Goal: Task Accomplishment & Management: Complete application form

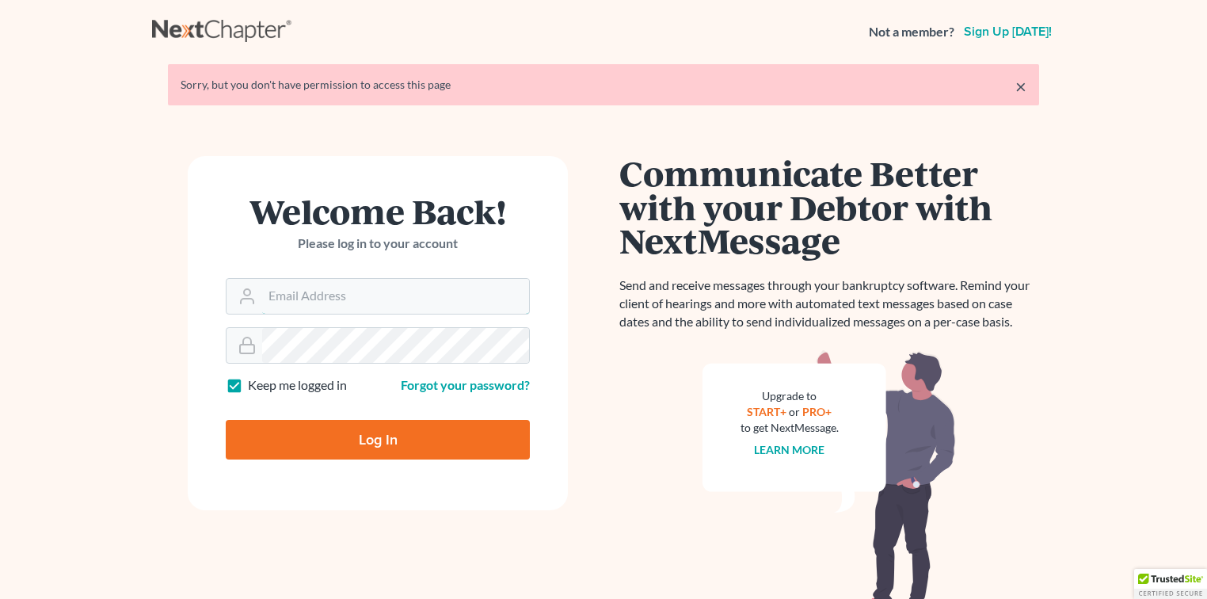
type input "[EMAIL_ADDRESS][DOMAIN_NAME]"
click at [308, 453] on input "Log In" at bounding box center [378, 440] width 304 height 40
type input "Thinking..."
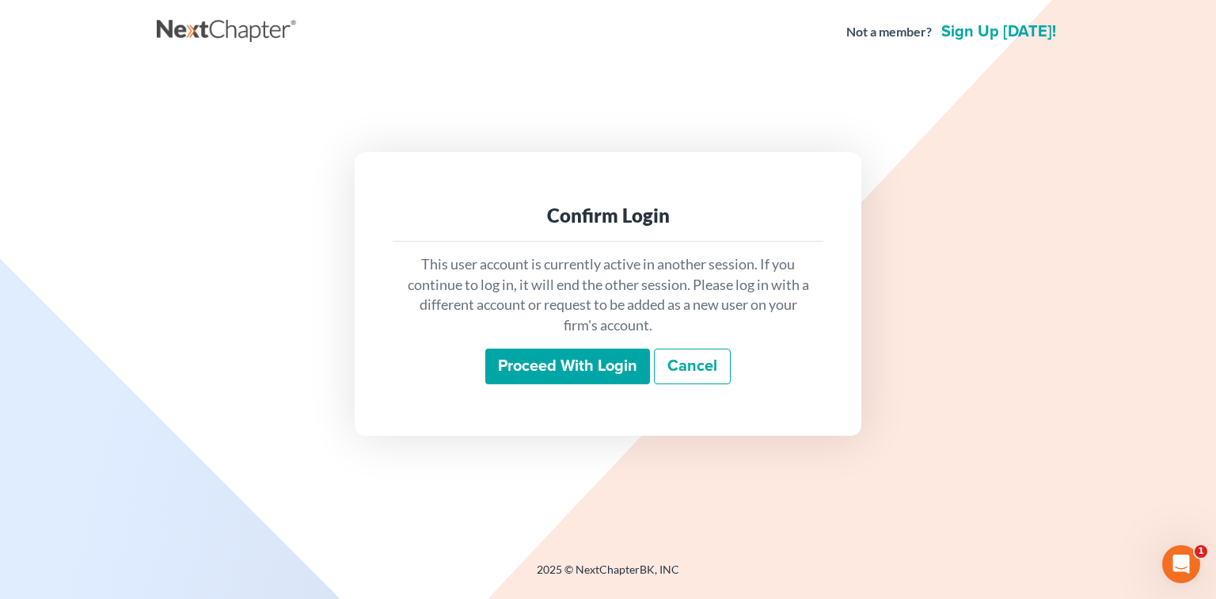
click at [546, 371] on input "Proceed with login" at bounding box center [567, 366] width 165 height 36
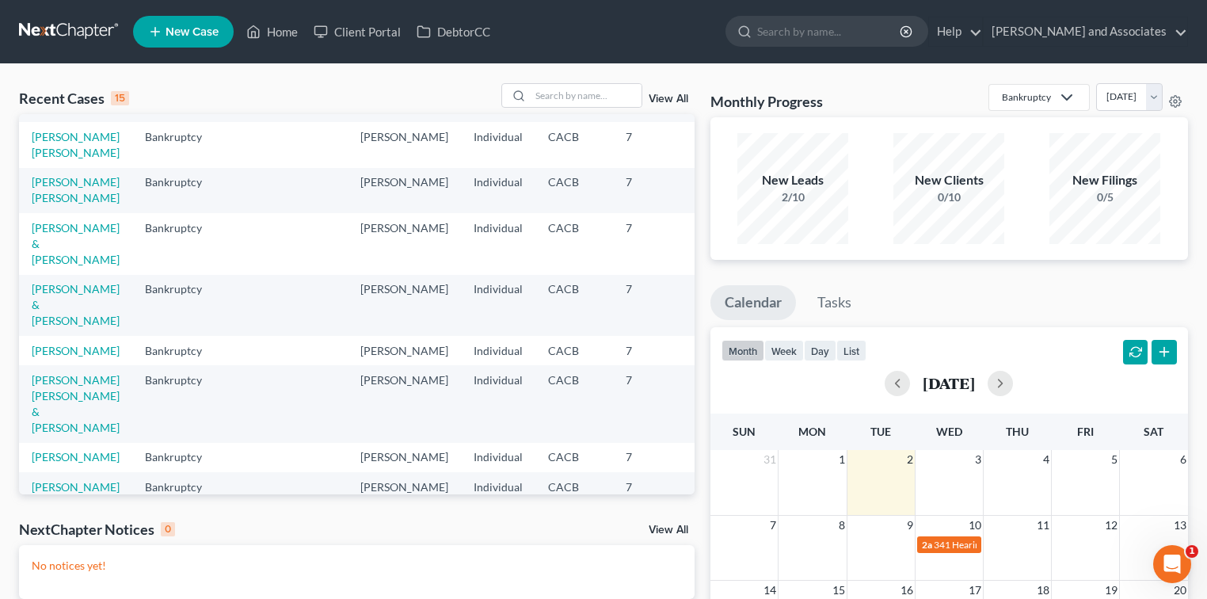
scroll to position [34, 0]
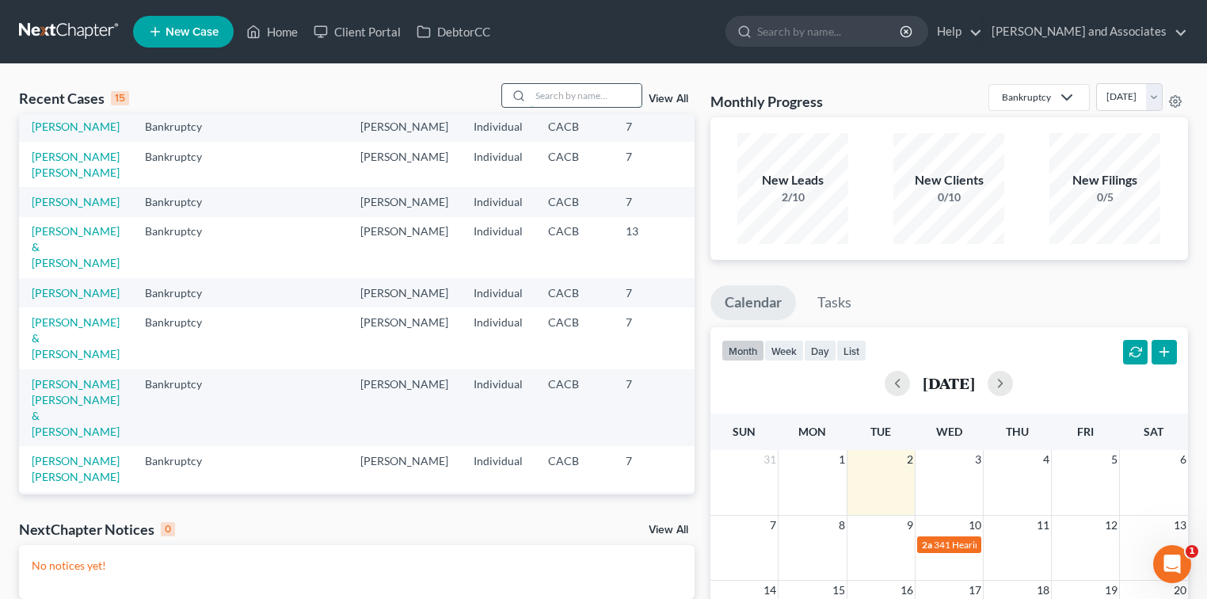
click at [573, 98] on input "search" at bounding box center [585, 95] width 111 height 23
type input "[PERSON_NAME]"
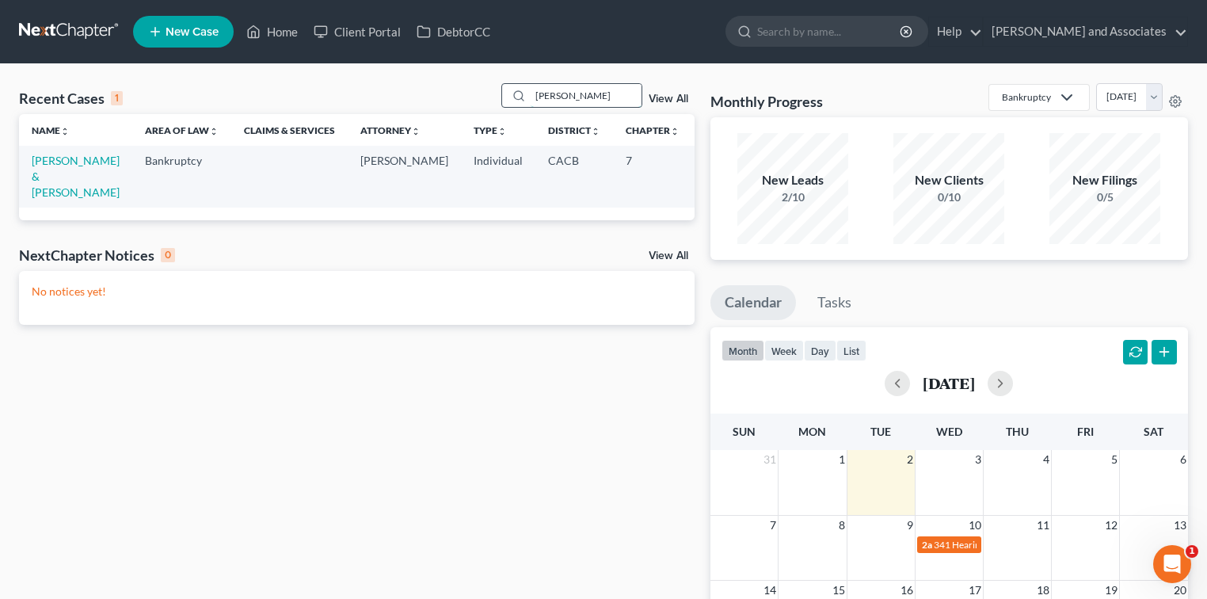
scroll to position [0, 0]
click at [44, 176] on link "[PERSON_NAME] & [PERSON_NAME]" at bounding box center [76, 176] width 88 height 45
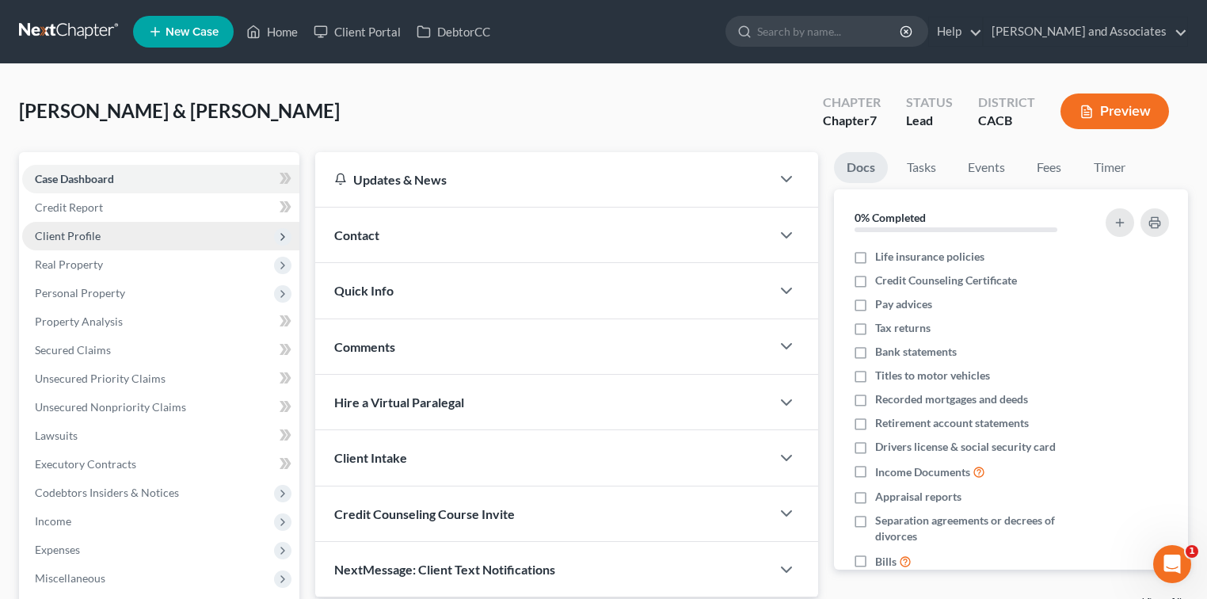
click at [97, 233] on span "Client Profile" at bounding box center [68, 235] width 66 height 13
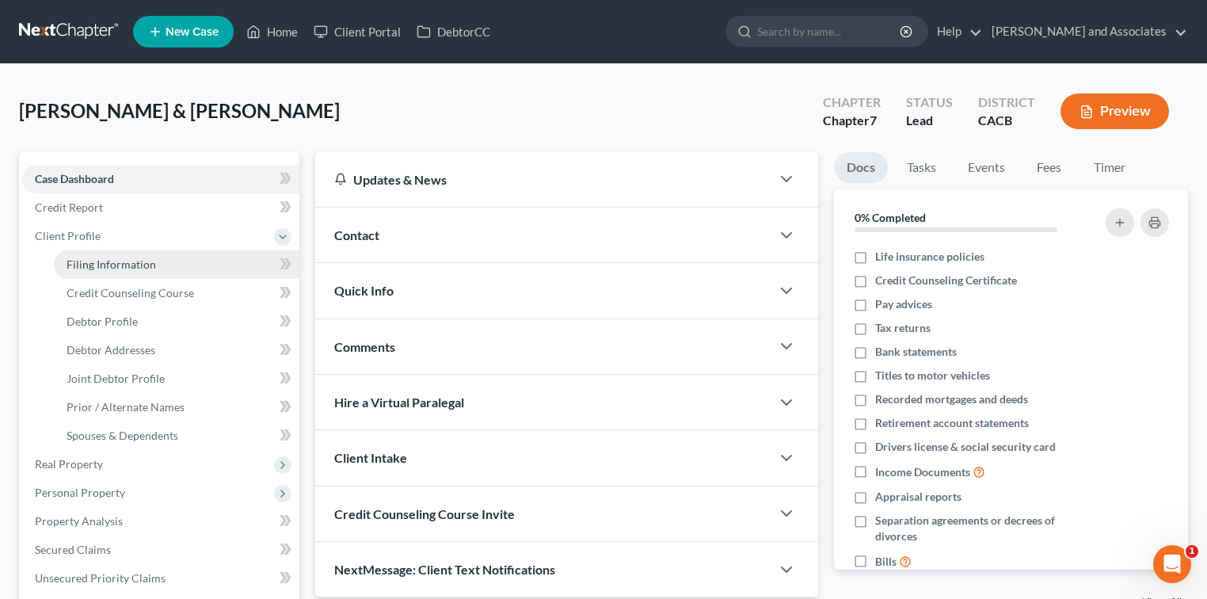
click at [167, 253] on link "Filing Information" at bounding box center [176, 264] width 245 height 29
select select "1"
select select "0"
select select "4"
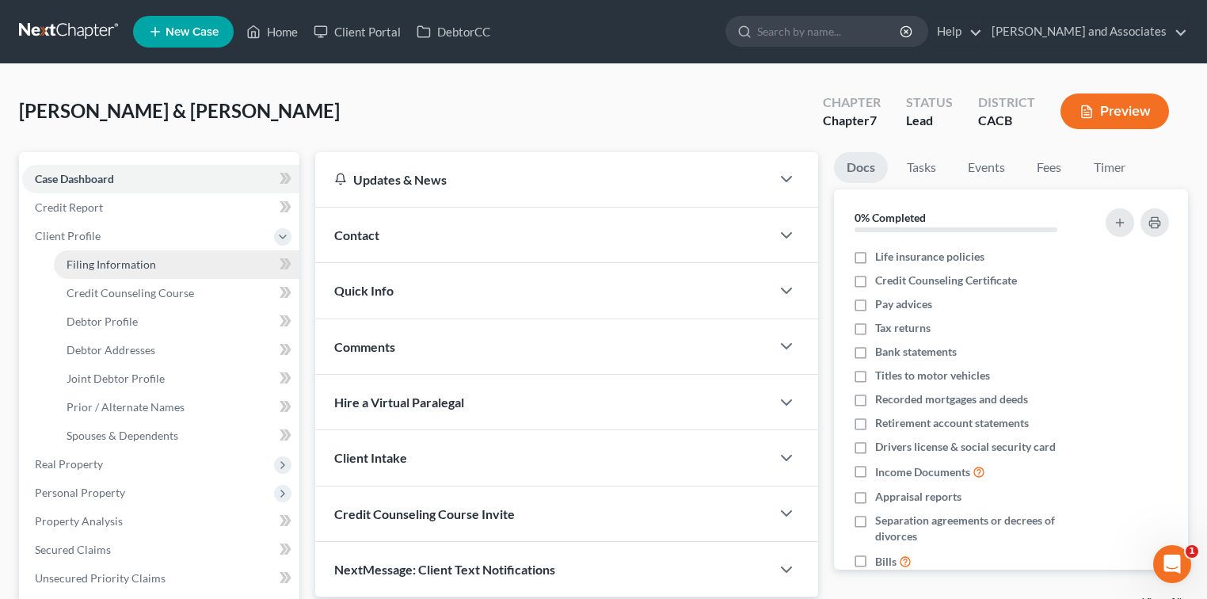
select select "0"
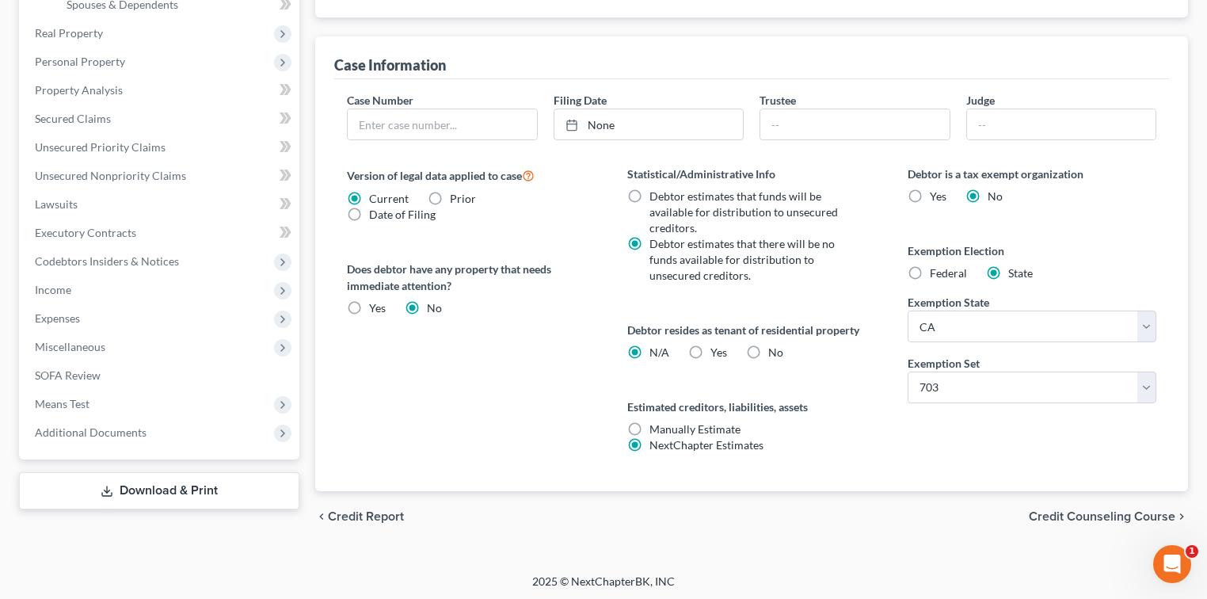
scroll to position [432, 0]
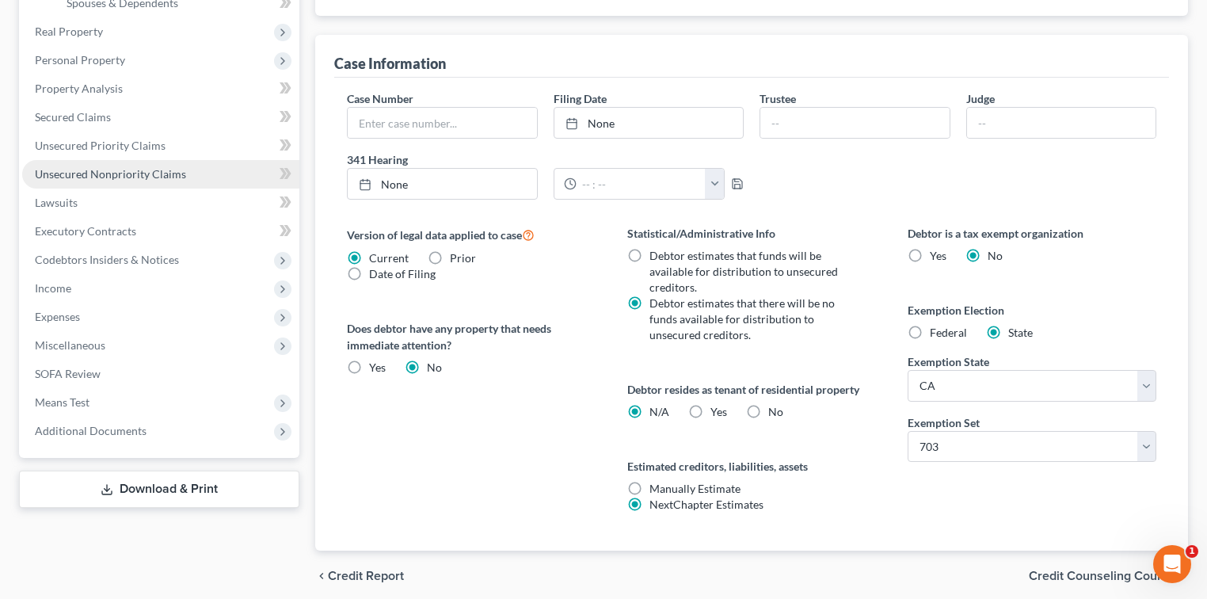
click at [108, 178] on span "Unsecured Nonpriority Claims" at bounding box center [110, 173] width 151 height 13
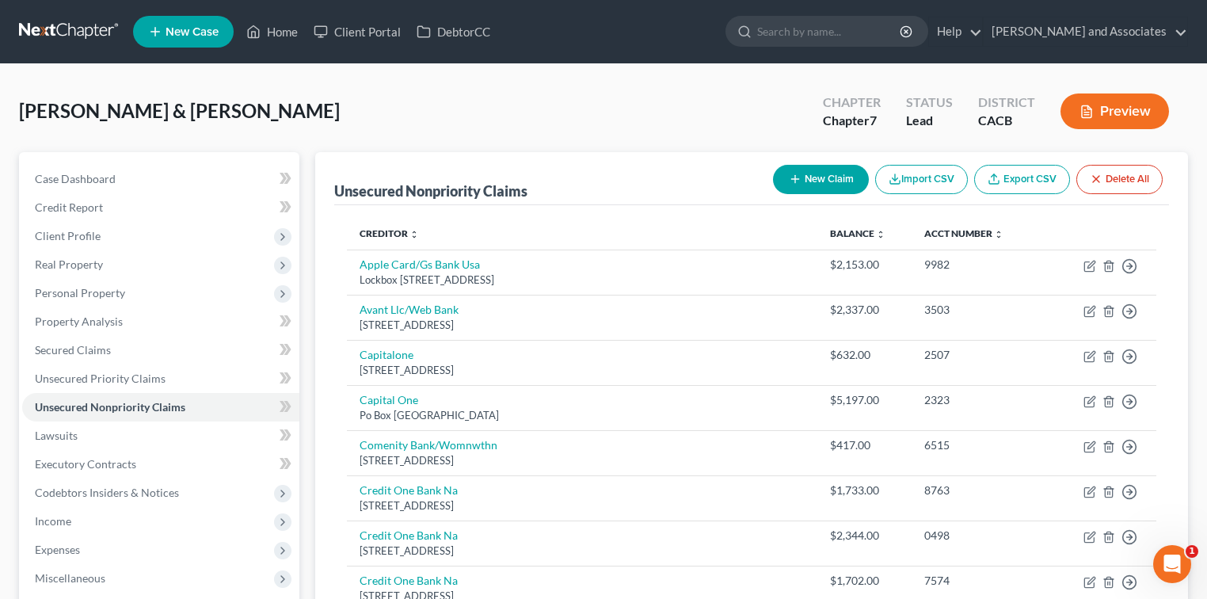
scroll to position [422, 0]
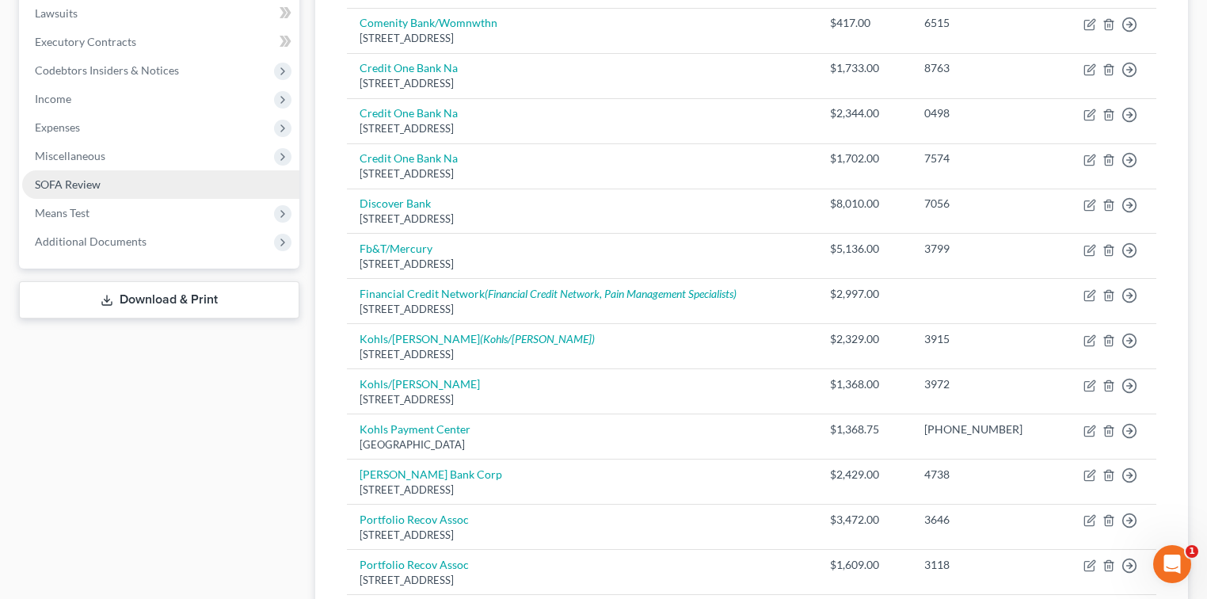
click at [105, 184] on link "SOFA Review" at bounding box center [160, 184] width 277 height 29
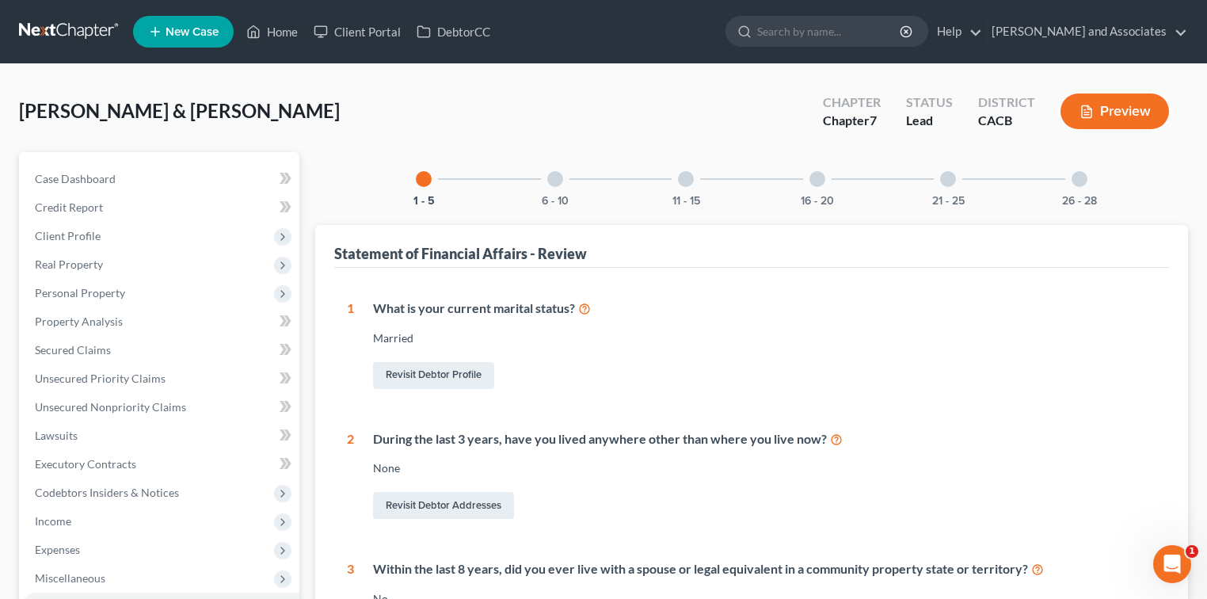
click at [1069, 181] on div "26 - 28" at bounding box center [1079, 179] width 54 height 54
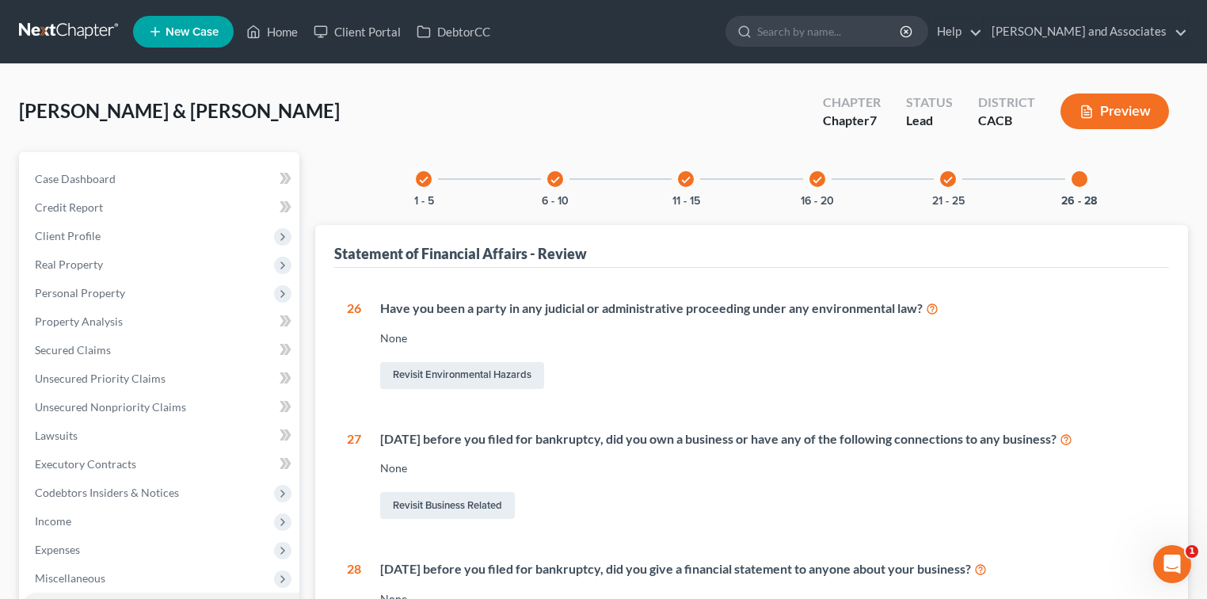
click at [951, 181] on icon "check" at bounding box center [947, 179] width 11 height 11
